Goal: Check status: Check status

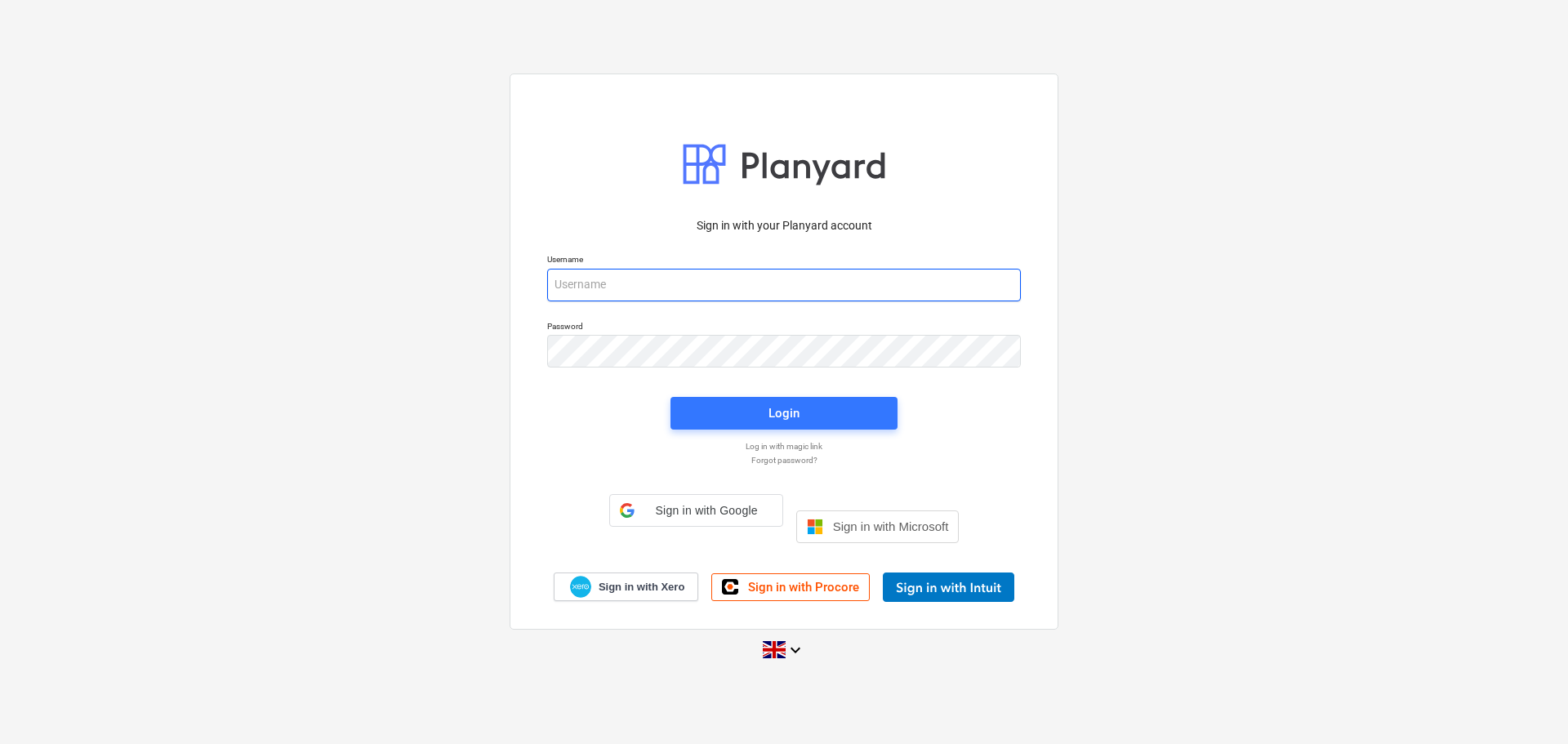
type input "[PERSON_NAME][EMAIL_ADDRESS][DOMAIN_NAME]"
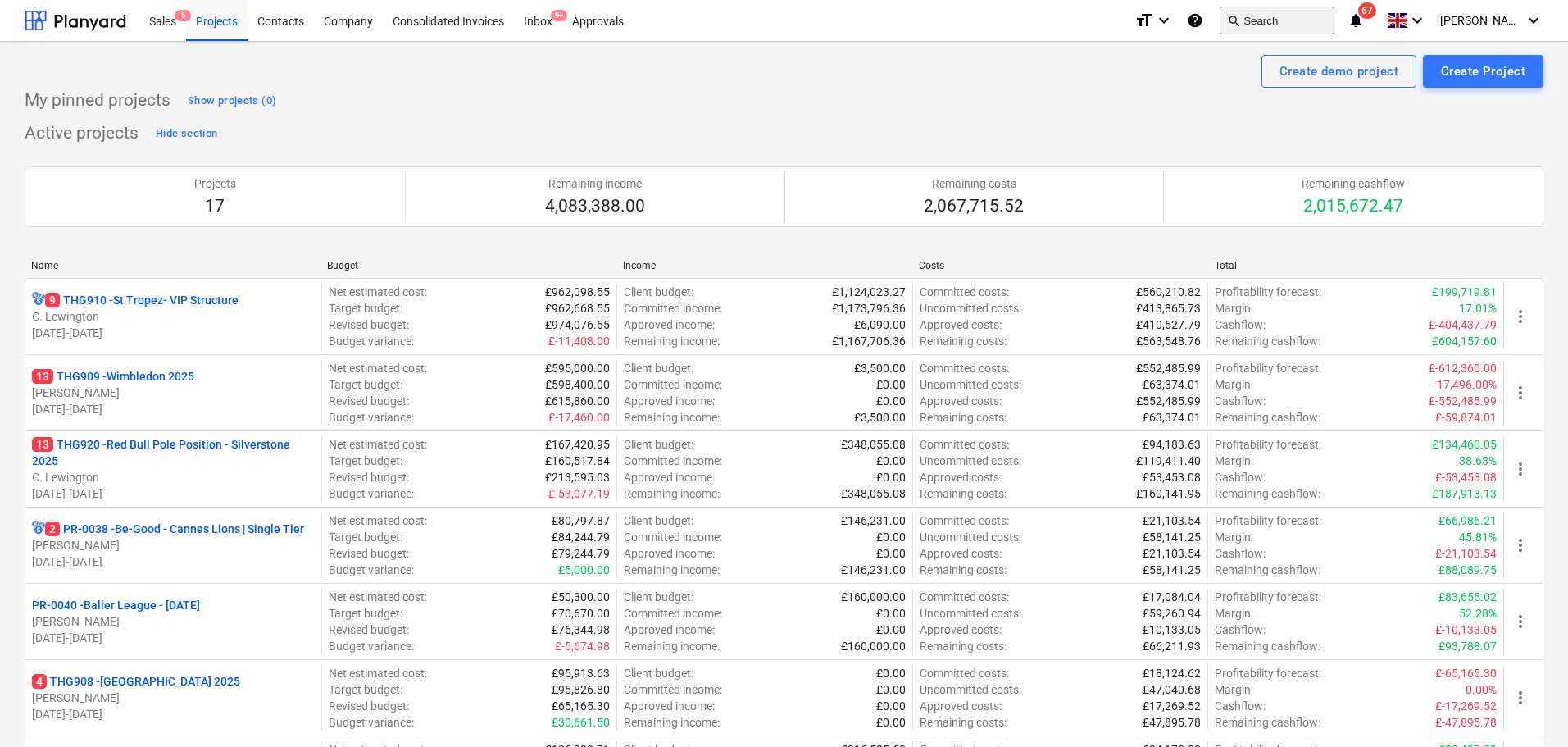
click at [1274, 23] on button "search Search" at bounding box center [1277, 20] width 114 height 28
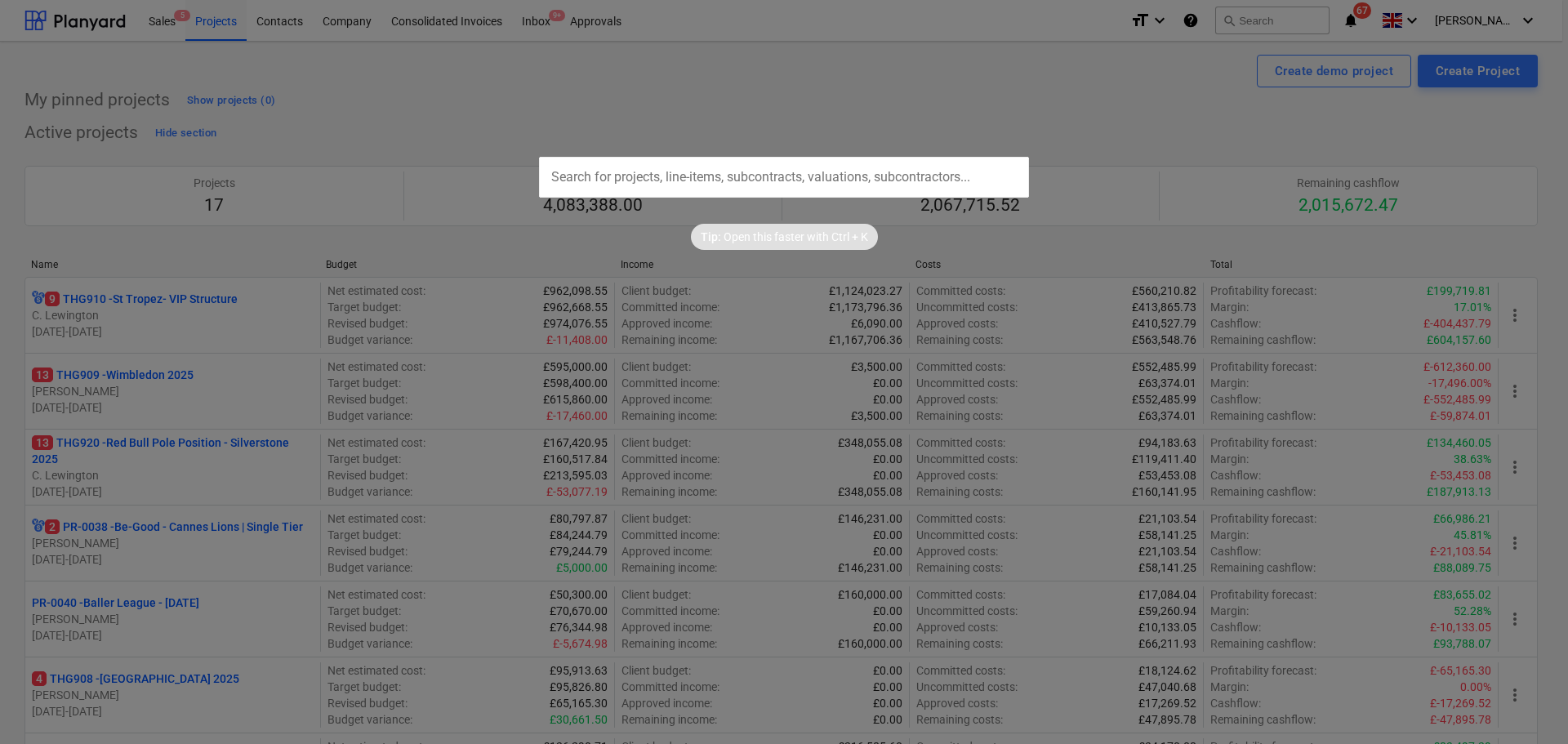
click at [731, 168] on input "text" at bounding box center [784, 177] width 490 height 40
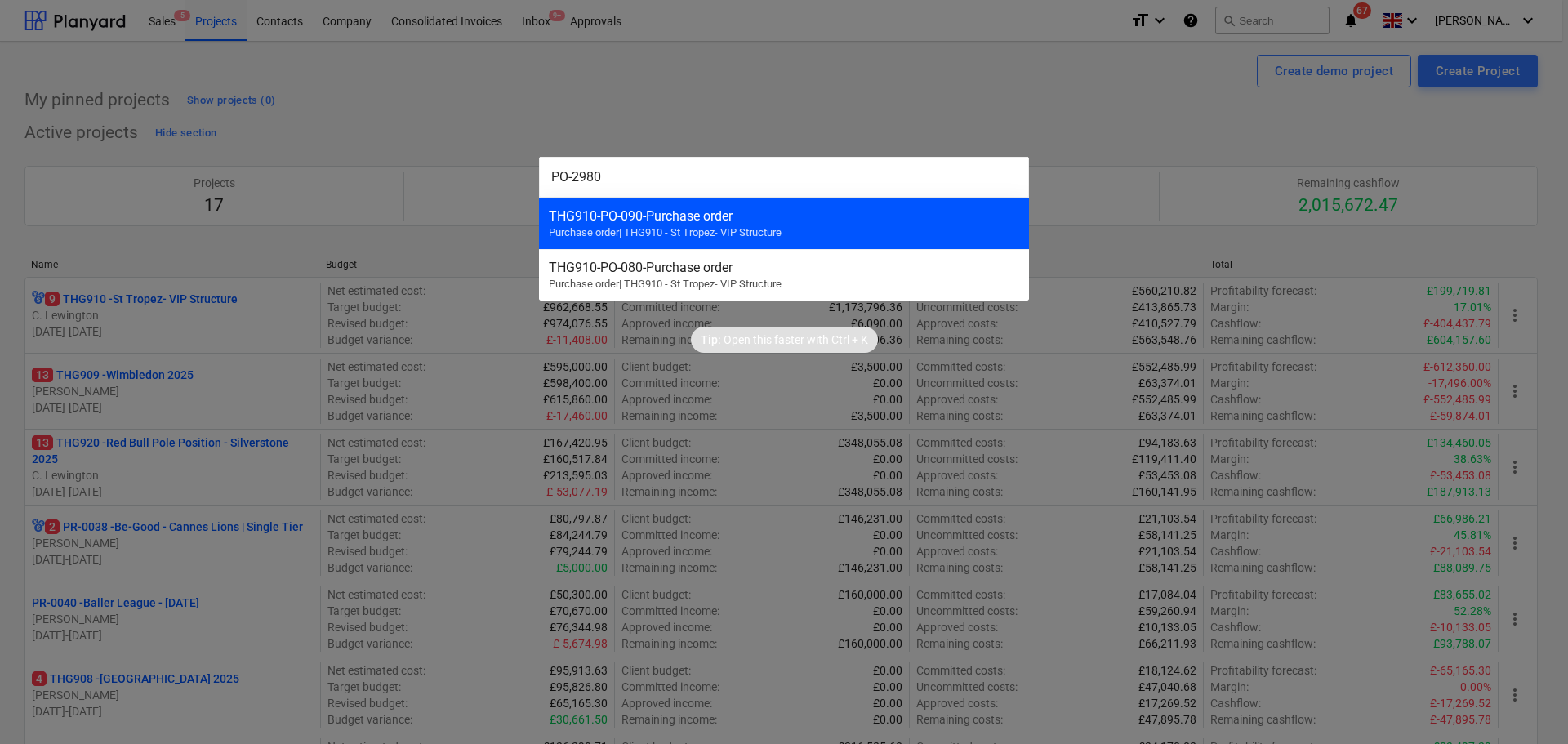
type input "PO-2980"
click at [846, 226] on div "THG910-PO-090 - Purchase order Purchase order | THG910 - St Tropez- VIP Structu…" at bounding box center [784, 223] width 490 height 51
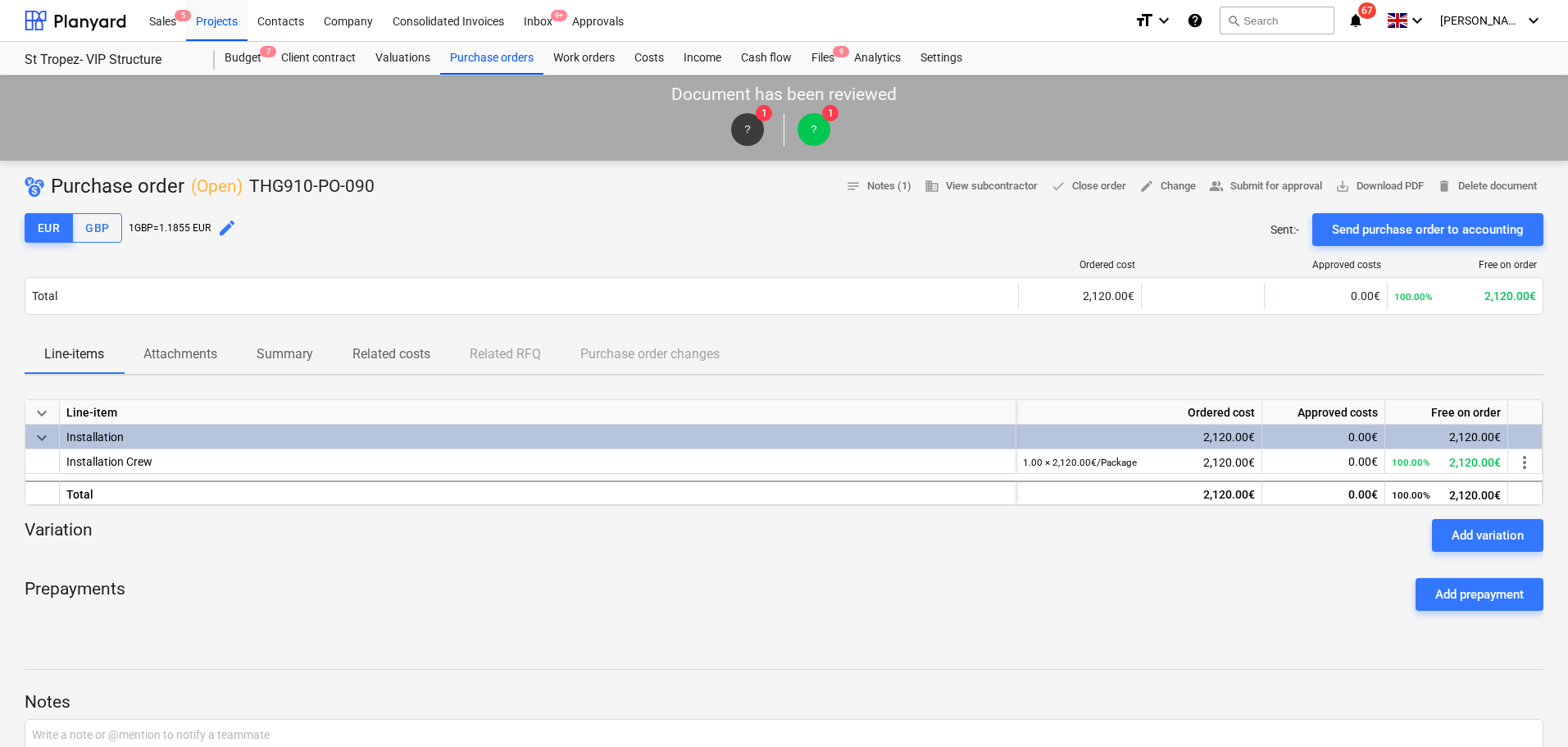
click at [588, 216] on div "EUR GBP 1 GBP = 1.1855 EUR edit Sent : - Send purchase order to accounting" at bounding box center [784, 230] width 1519 height 32
click at [431, 221] on div "EUR GBP 1 GBP = 1.1855 EUR edit Sent : - Send purchase order to accounting" at bounding box center [784, 230] width 1519 height 32
click at [1425, 14] on icon "keyboard_arrow_down" at bounding box center [1418, 21] width 20 height 20
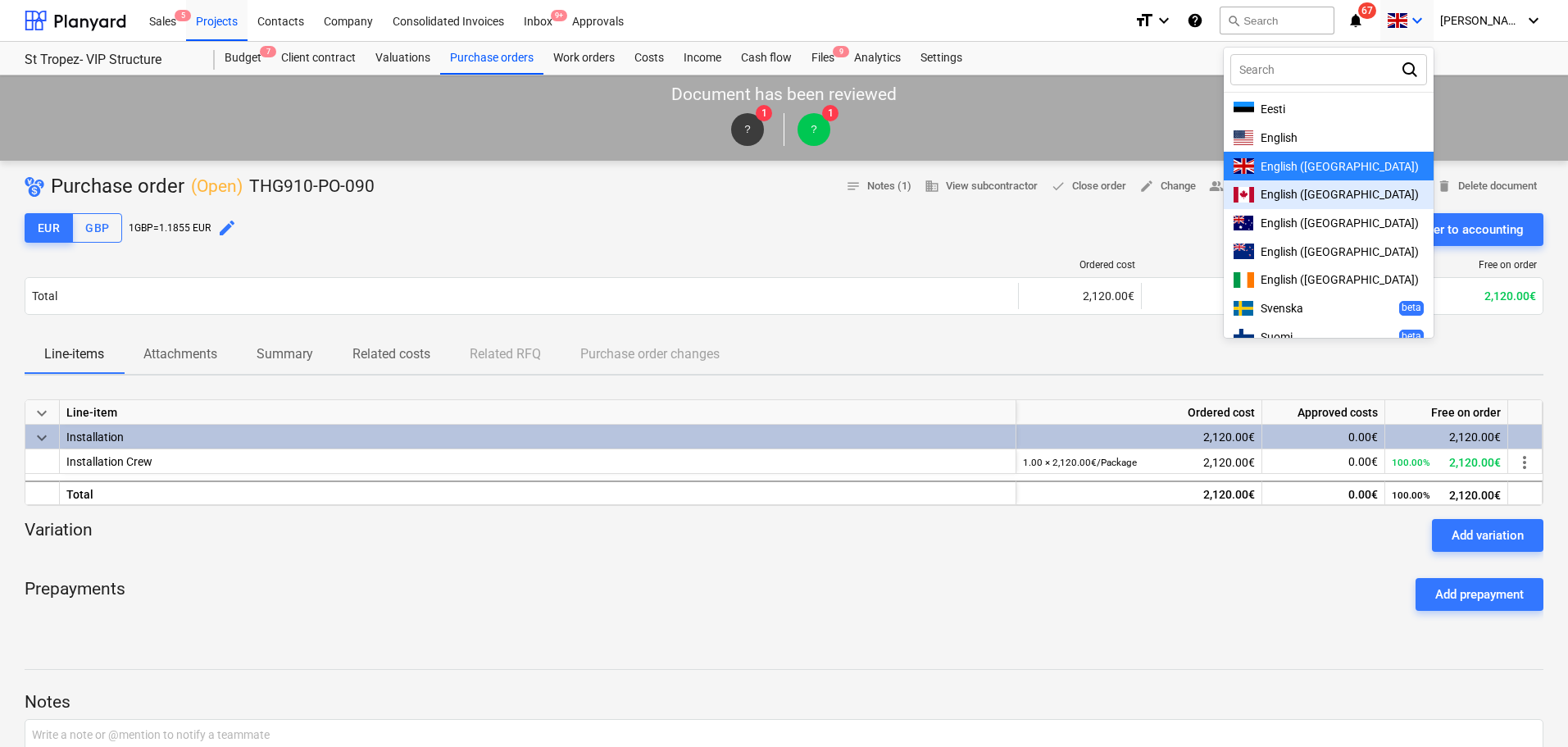
click at [958, 30] on div at bounding box center [784, 373] width 1568 height 747
